Goal: Task Accomplishment & Management: Complete application form

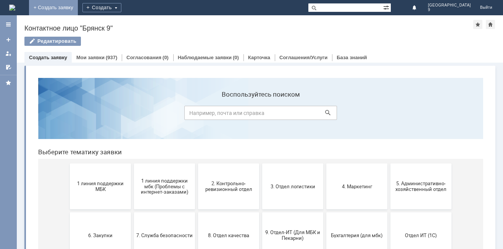
click at [78, 6] on link "+ Создать заявку" at bounding box center [53, 7] width 49 height 15
click at [103, 201] on button "1 линия поддержки МБК" at bounding box center [100, 186] width 61 height 46
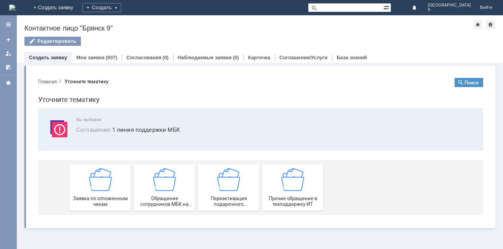
click at [103, 201] on span "Заявка по отложенным чекам" at bounding box center [100, 200] width 56 height 11
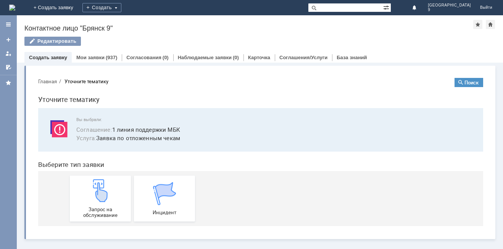
click at [103, 201] on img at bounding box center [100, 190] width 23 height 23
click at [91, 60] on link "Мои заявки" at bounding box center [90, 58] width 28 height 6
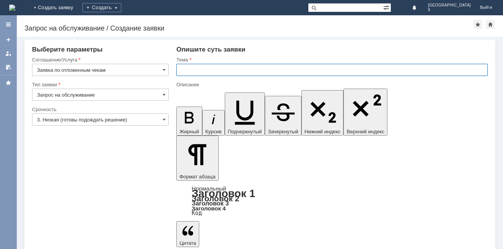
click at [188, 69] on input "text" at bounding box center [331, 70] width 311 height 12
click at [181, 70] on input "тложенный чек." at bounding box center [331, 70] width 311 height 12
type input "Отложенный чек."
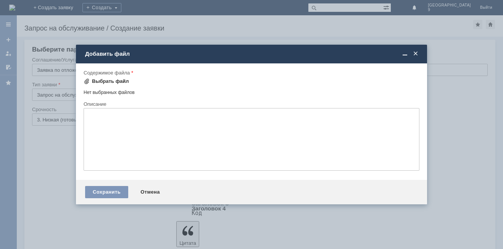
click at [107, 82] on div "Выбрать файл" at bounding box center [110, 81] width 37 height 6
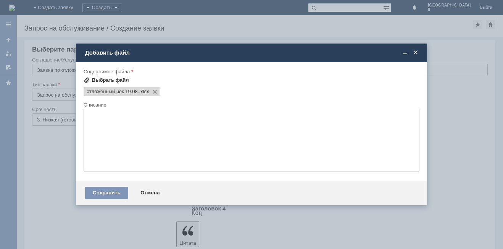
click at [110, 79] on div "Выбрать файл" at bounding box center [110, 80] width 37 height 6
click at [119, 93] on span "отложенный чек 19.08." at bounding box center [113, 91] width 52 height 6
click at [108, 81] on div "Выбрать файл" at bounding box center [110, 80] width 37 height 6
click at [102, 193] on div "Сохранить" at bounding box center [106, 193] width 43 height 12
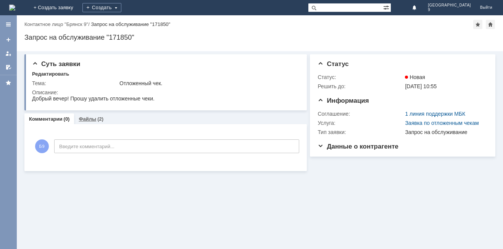
click at [80, 117] on link "Файлы" at bounding box center [88, 119] width 18 height 6
